Goal: Task Accomplishment & Management: Manage account settings

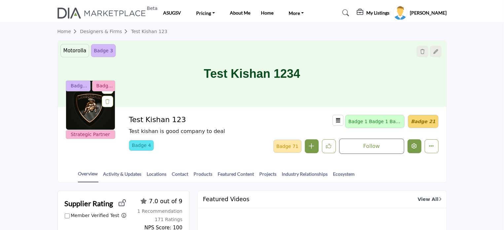
click at [417, 147] on icon "Edit company" at bounding box center [414, 145] width 5 height 5
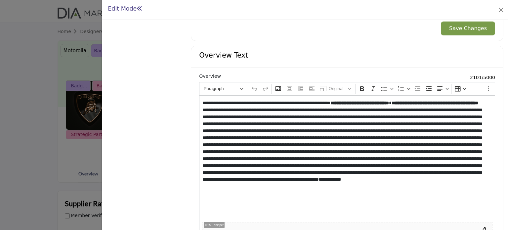
scroll to position [718, 0]
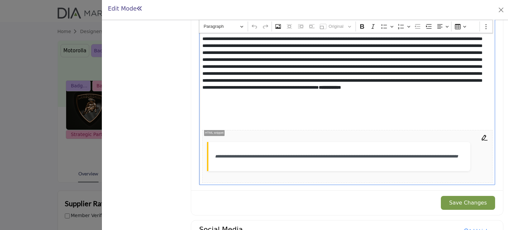
click at [341, 110] on p "**********" at bounding box center [344, 67] width 284 height 118
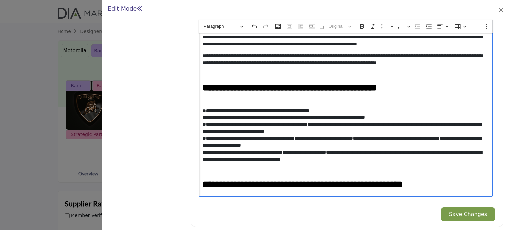
scroll to position [120, 0]
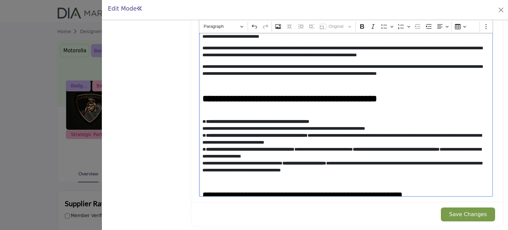
click at [202, 121] on p "**********" at bounding box center [344, 146] width 284 height 56
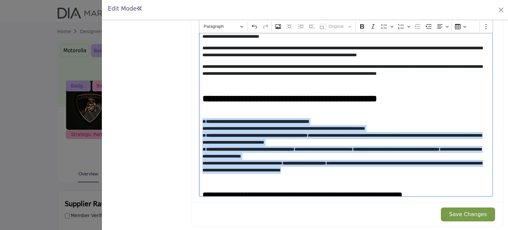
click at [375, 171] on p "**********" at bounding box center [344, 146] width 284 height 56
click at [383, 26] on icon "Editor toolbar" at bounding box center [384, 26] width 7 height 7
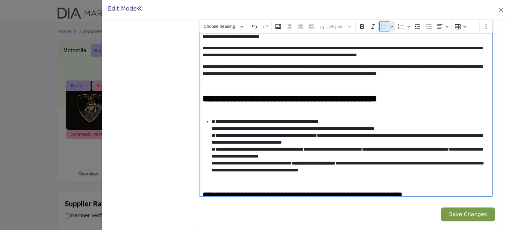
click at [383, 26] on icon "Editor toolbar" at bounding box center [384, 26] width 7 height 7
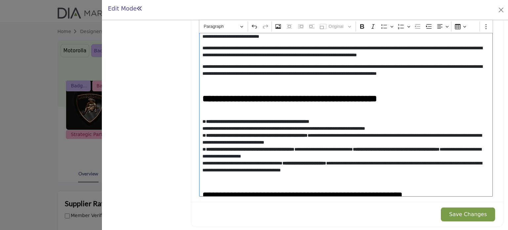
click at [337, 125] on p "**********" at bounding box center [344, 146] width 284 height 56
click at [381, 27] on icon "Editor toolbar" at bounding box center [384, 26] width 7 height 7
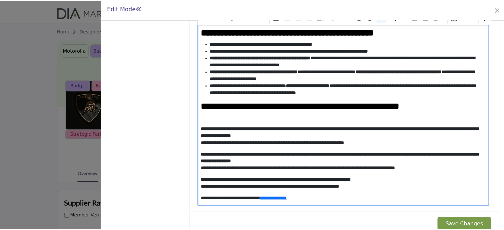
scroll to position [706, 0]
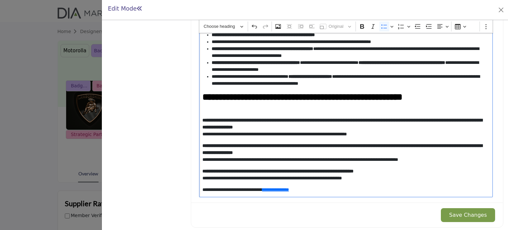
click at [448, 211] on button "Save Changes" at bounding box center [467, 215] width 54 height 14
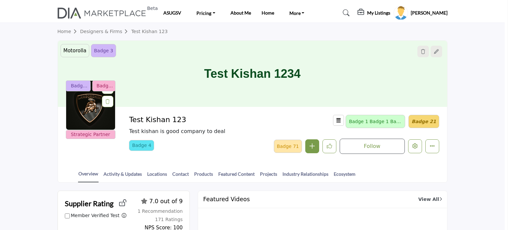
click at [45, 121] on div at bounding box center [254, 115] width 508 height 230
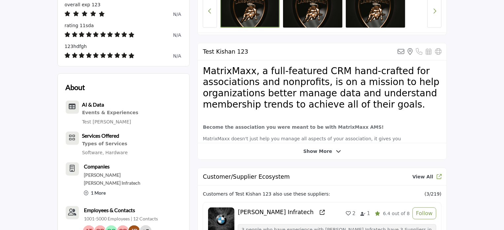
scroll to position [359, 0]
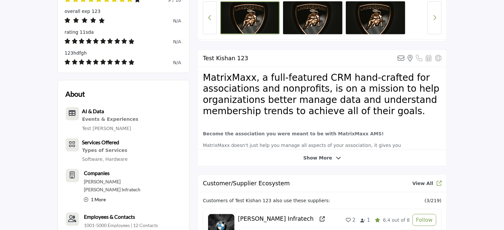
click at [319, 157] on span "Show More" at bounding box center [317, 157] width 29 height 7
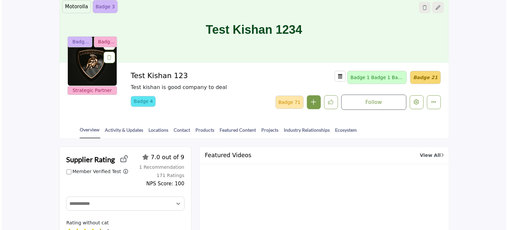
scroll to position [29, 0]
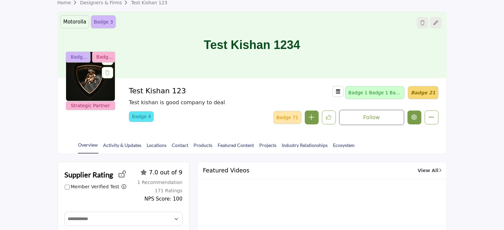
click at [416, 116] on icon "Edit company" at bounding box center [414, 116] width 5 height 5
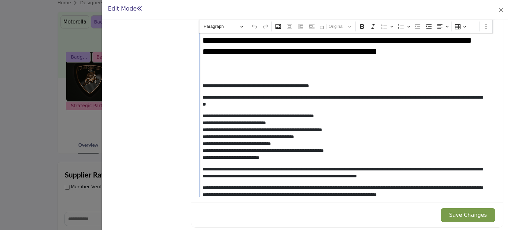
click at [201, 112] on div "**********" at bounding box center [347, 106] width 296 height 182
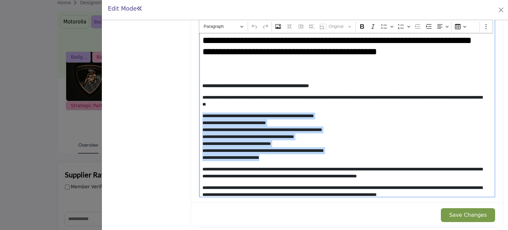
click at [286, 157] on p "**********" at bounding box center [344, 136] width 284 height 49
click at [382, 26] on icon "Editor toolbar" at bounding box center [384, 26] width 7 height 7
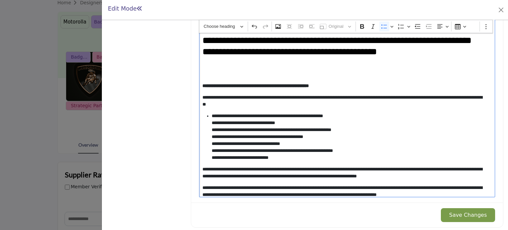
click at [331, 122] on li "**********" at bounding box center [348, 136] width 275 height 49
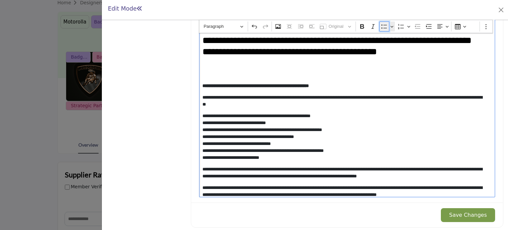
click at [381, 24] on icon "Editor toolbar" at bounding box center [384, 26] width 7 height 7
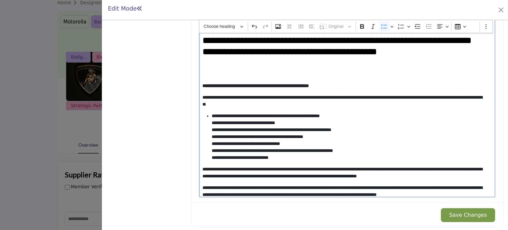
click at [359, 114] on li "**********" at bounding box center [348, 136] width 275 height 49
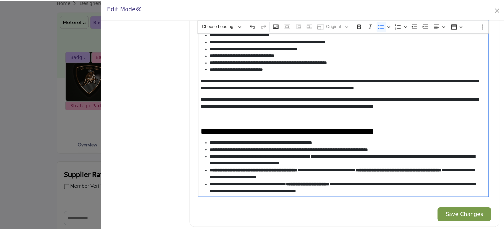
scroll to position [99, 0]
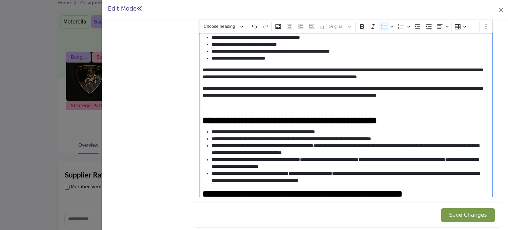
click at [458, 212] on button "Save Changes" at bounding box center [467, 215] width 54 height 14
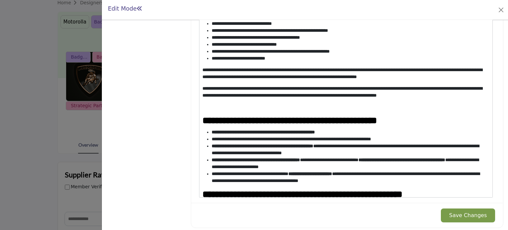
click at [460, 215] on button "Save Changes" at bounding box center [467, 215] width 54 height 14
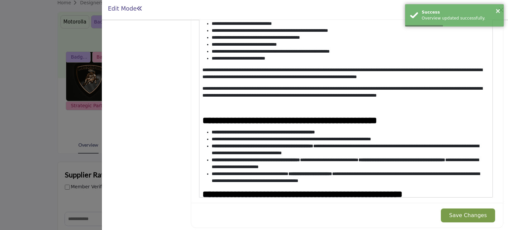
click at [83, 140] on div at bounding box center [254, 115] width 508 height 230
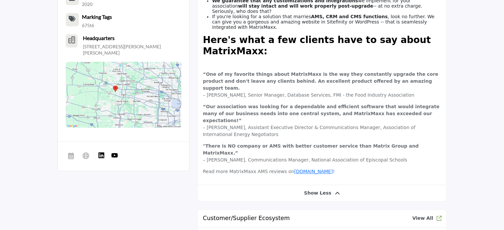
scroll to position [685, 0]
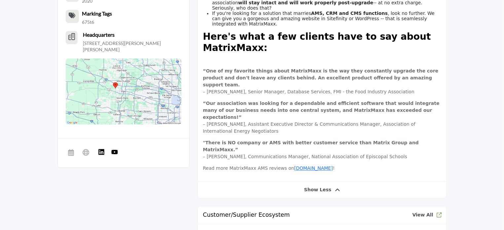
click at [318, 186] on span "Show Less" at bounding box center [317, 189] width 27 height 7
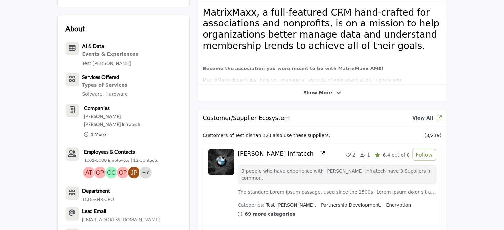
scroll to position [388, 0]
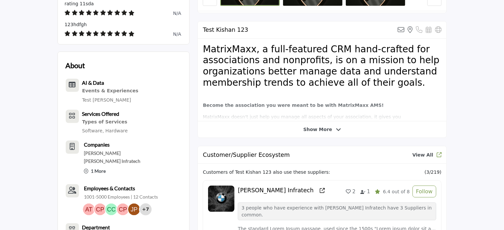
click at [317, 127] on span "Show More" at bounding box center [317, 129] width 29 height 7
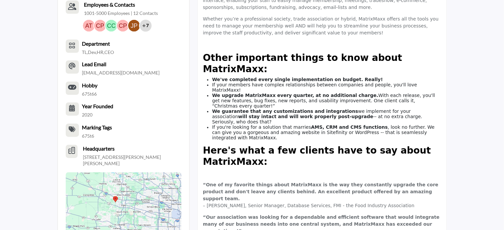
scroll to position [586, 0]
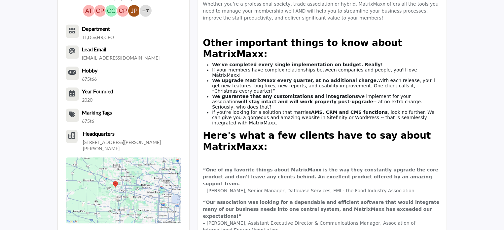
click at [210, 62] on ul "We've completed every single implementation on budget. Really! If your members …" at bounding box center [322, 93] width 239 height 63
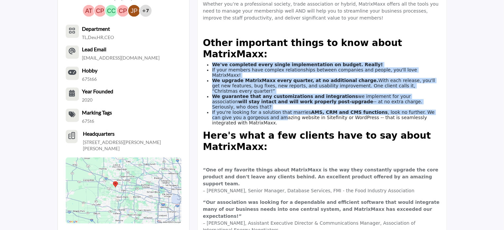
drag, startPoint x: 212, startPoint y: 57, endPoint x: 248, endPoint y: 104, distance: 59.1
click at [248, 104] on div "MatrixMaxx, a full-featured CRM hand-crafted for associations and nonprofits, i…" at bounding box center [322, 60] width 249 height 440
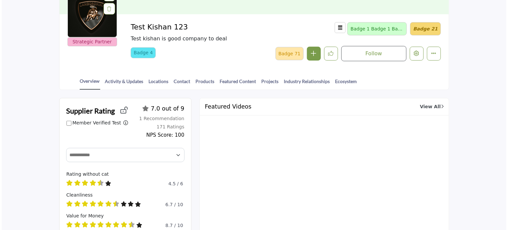
scroll to position [90, 0]
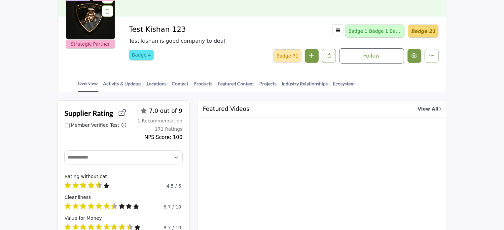
click at [412, 53] on icon "Edit company" at bounding box center [414, 55] width 5 height 5
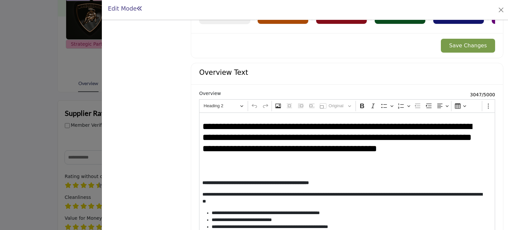
scroll to position [607, 0]
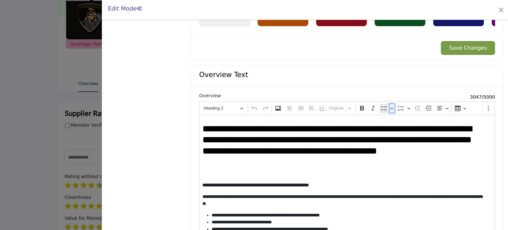
click at [390, 106] on icon "Editor toolbar" at bounding box center [391, 108] width 3 height 7
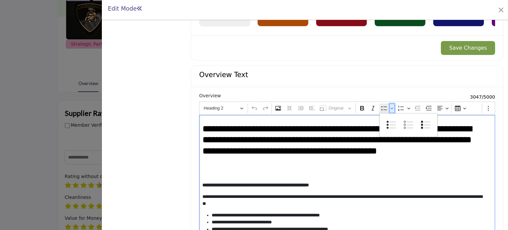
click at [390, 106] on icon "Editor toolbar" at bounding box center [391, 108] width 3 height 7
click at [201, 128] on div "**********" at bounding box center [347, 206] width 296 height 182
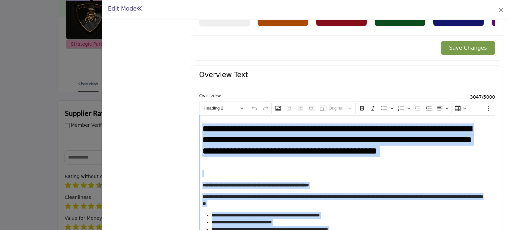
copy div "**********"
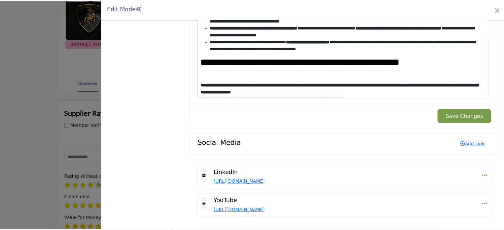
scroll to position [132, 0]
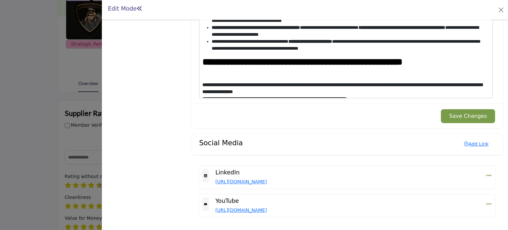
click at [65, 117] on div at bounding box center [254, 115] width 508 height 230
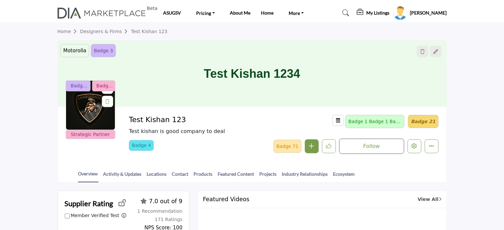
drag, startPoint x: 130, startPoint y: 119, endPoint x: 184, endPoint y: 118, distance: 53.9
click at [184, 118] on h2 "Test Kishan 123" at bounding box center [220, 119] width 182 height 9
copy h2 "Test Kishan 123"
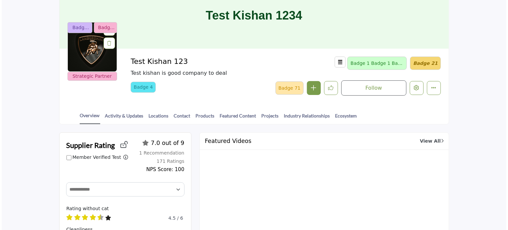
scroll to position [99, 0]
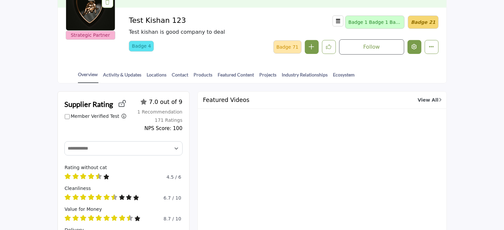
click at [415, 45] on icon "Edit company" at bounding box center [414, 46] width 5 height 5
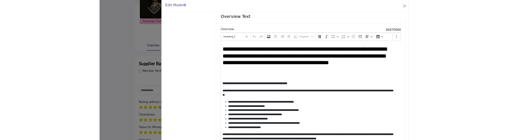
scroll to position [640, 0]
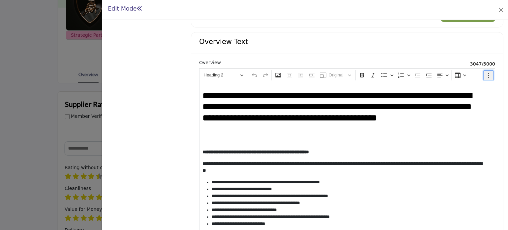
click at [487, 73] on circle "Editor toolbar" at bounding box center [487, 73] width 1 height 1
click at [486, 74] on icon "Editor toolbar" at bounding box center [488, 75] width 7 height 7
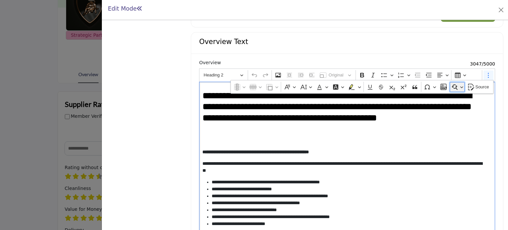
click at [456, 85] on button "Find and replace" at bounding box center [456, 87] width 15 height 10
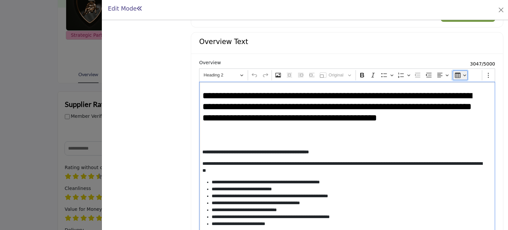
click at [463, 73] on button "Insert table" at bounding box center [459, 75] width 15 height 10
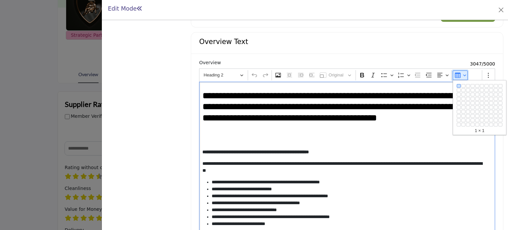
click at [463, 73] on button "Insert table" at bounding box center [459, 75] width 15 height 10
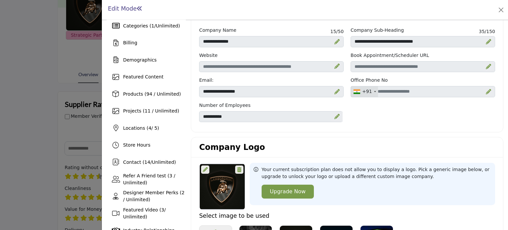
scroll to position [6, 0]
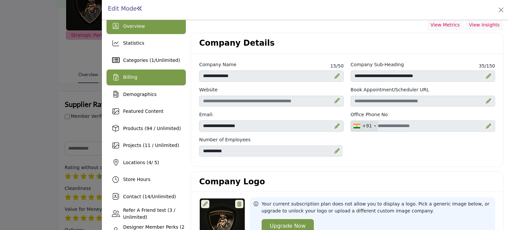
click at [126, 77] on span "Billing" at bounding box center [130, 76] width 14 height 5
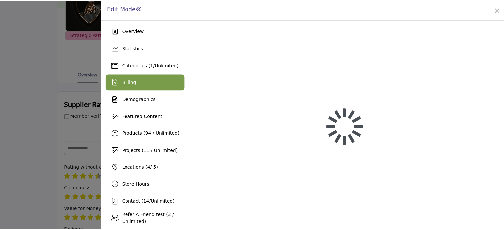
scroll to position [0, 0]
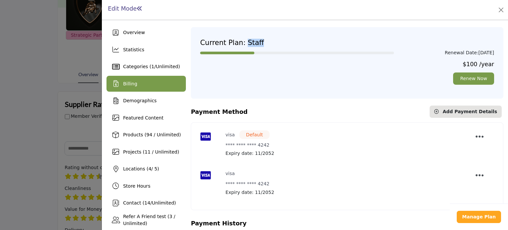
drag, startPoint x: 252, startPoint y: 41, endPoint x: 258, endPoint y: 41, distance: 5.3
click at [258, 41] on h4 "Current Plan: Staff" at bounding box center [347, 43] width 294 height 8
copy h4 "Staff"
click at [30, 92] on div at bounding box center [254, 115] width 508 height 230
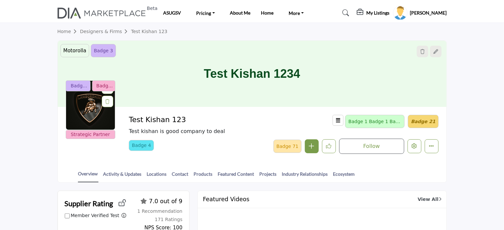
click at [429, 12] on h5 "[PERSON_NAME]" at bounding box center [428, 13] width 37 height 7
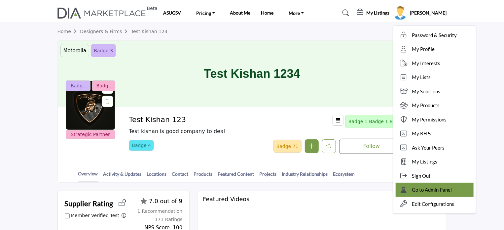
click at [430, 139] on span "Go to Admin Panel" at bounding box center [432, 190] width 40 height 8
